Goal: Check status

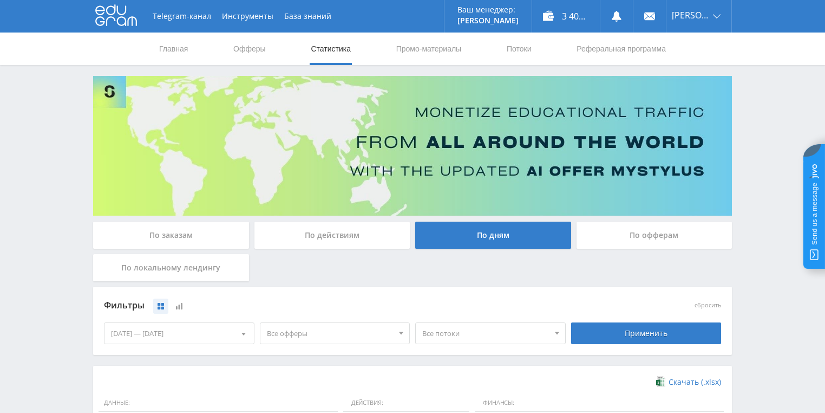
scroll to position [260, 0]
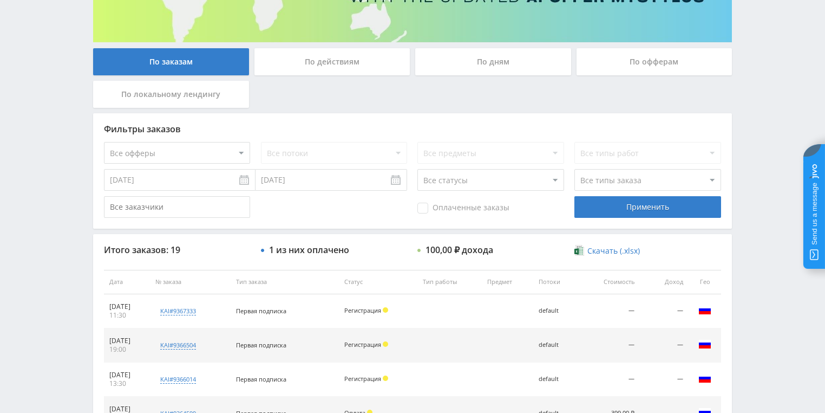
click at [330, 61] on div "По действиям" at bounding box center [333, 61] width 156 height 27
click at [0, 0] on input "По действиям" at bounding box center [0, 0] width 0 height 0
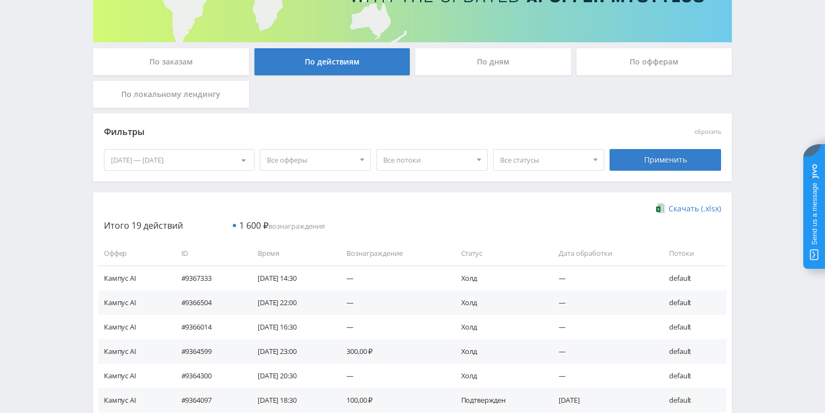
click at [483, 70] on div "По дням" at bounding box center [493, 61] width 156 height 27
click at [0, 0] on input "По дням" at bounding box center [0, 0] width 0 height 0
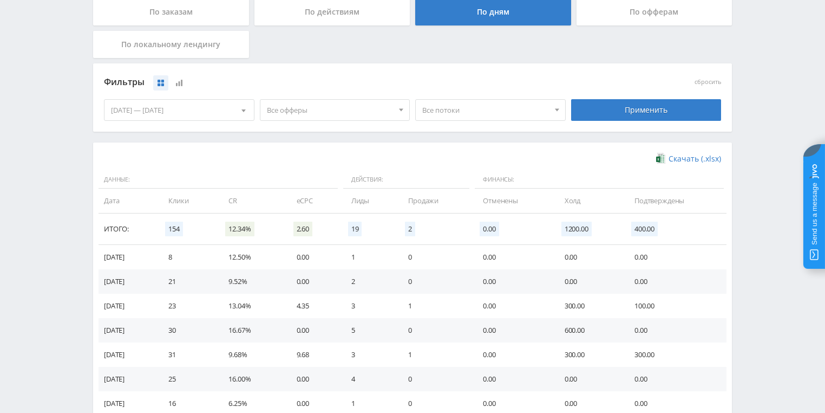
scroll to position [260, 0]
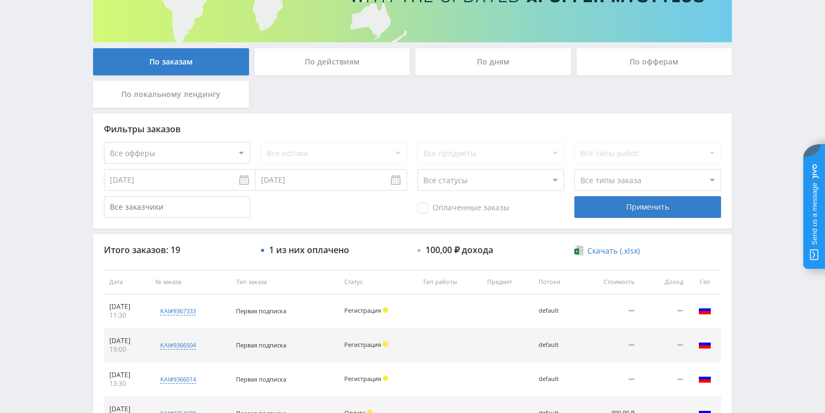
drag, startPoint x: 315, startPoint y: 63, endPoint x: 293, endPoint y: 80, distance: 27.4
click at [315, 63] on div "По действиям" at bounding box center [333, 61] width 156 height 27
click at [0, 0] on input "По действиям" at bounding box center [0, 0] width 0 height 0
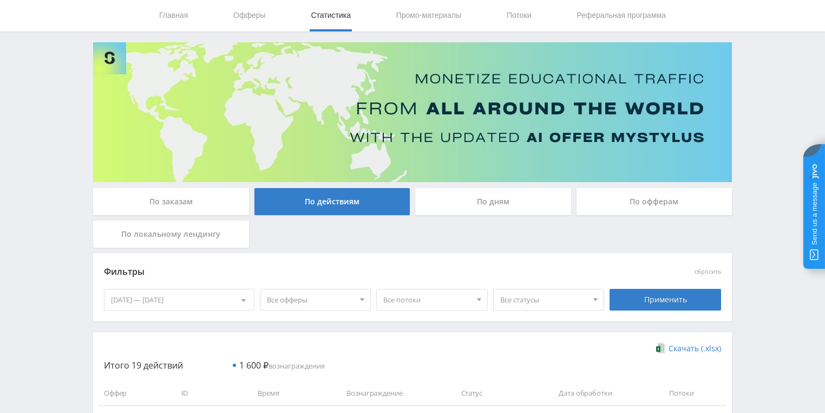
scroll to position [173, 0]
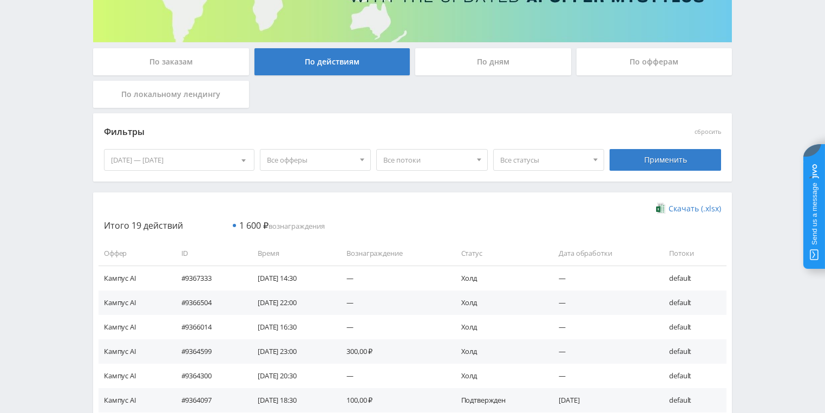
drag, startPoint x: 438, startPoint y: 64, endPoint x: 377, endPoint y: 87, distance: 64.3
click at [439, 65] on div "По дням" at bounding box center [493, 61] width 156 height 27
click at [0, 0] on input "По дням" at bounding box center [0, 0] width 0 height 0
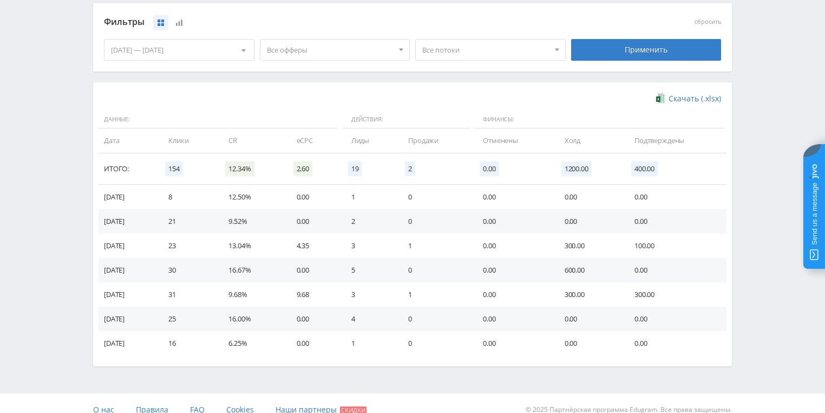
scroll to position [295, 0]
